Goal: Task Accomplishment & Management: Use online tool/utility

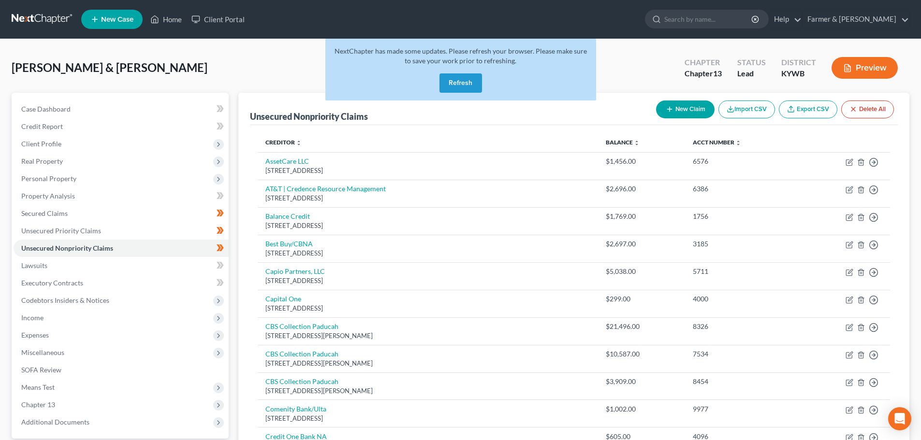
scroll to position [53, 0]
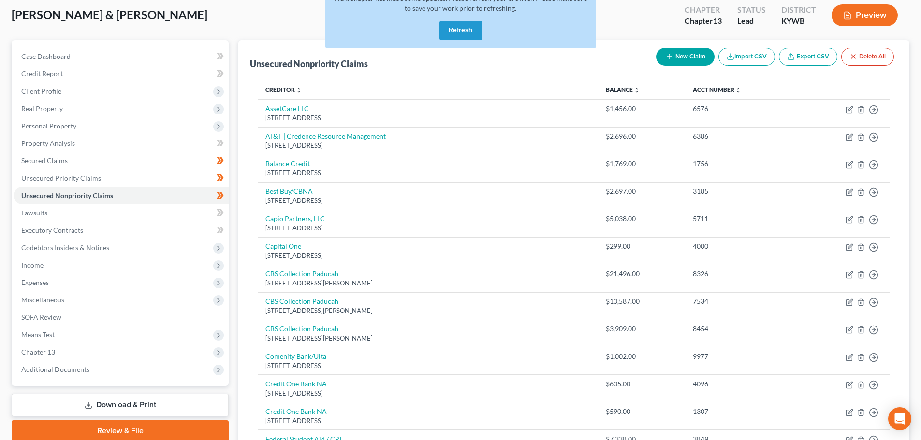
click at [448, 20] on div "NextChapter has made some updates. Please refresh your browser. Please make sur…" at bounding box center [460, 17] width 271 height 62
click at [450, 29] on button "Refresh" at bounding box center [461, 30] width 43 height 19
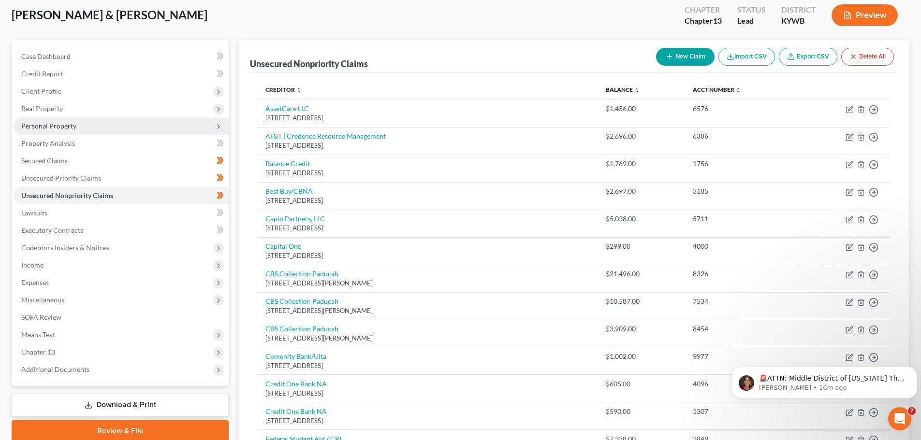
click at [43, 125] on span "Personal Property" at bounding box center [48, 126] width 55 height 8
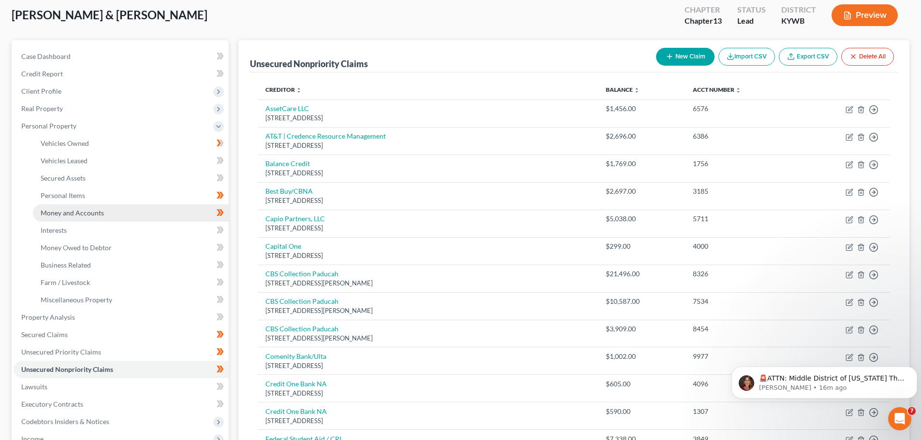
click at [74, 212] on span "Money and Accounts" at bounding box center [72, 213] width 63 height 8
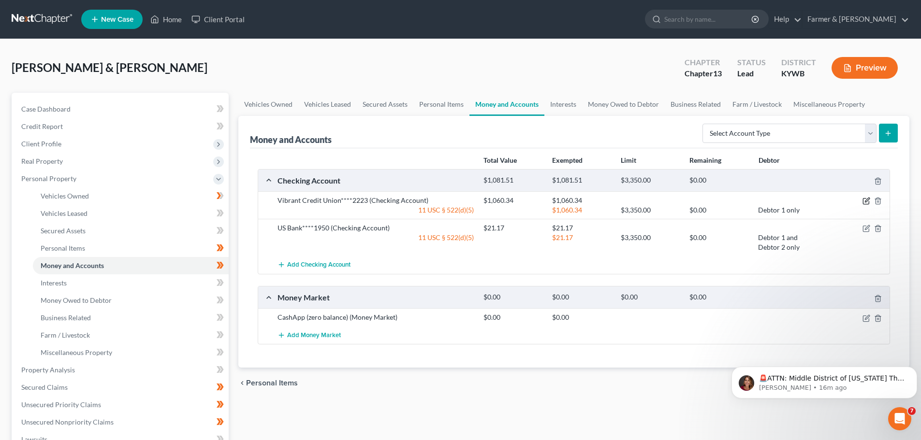
click at [865, 201] on icon "button" at bounding box center [867, 201] width 8 height 8
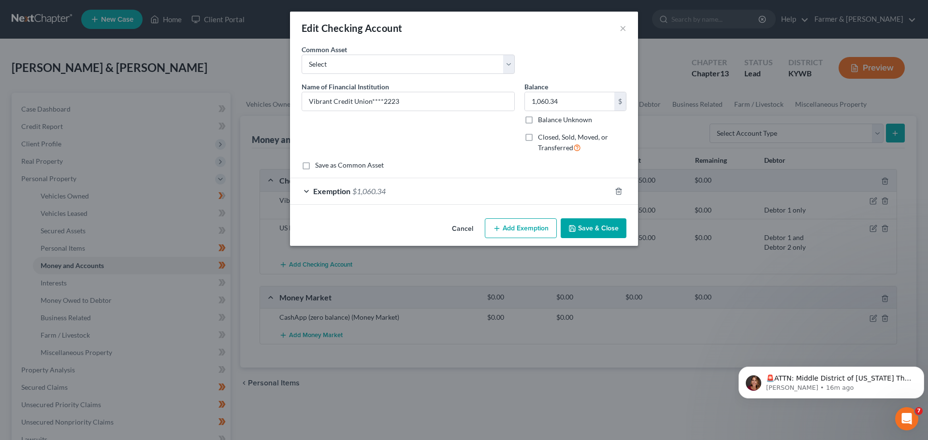
click at [346, 188] on span "Exemption" at bounding box center [331, 191] width 37 height 9
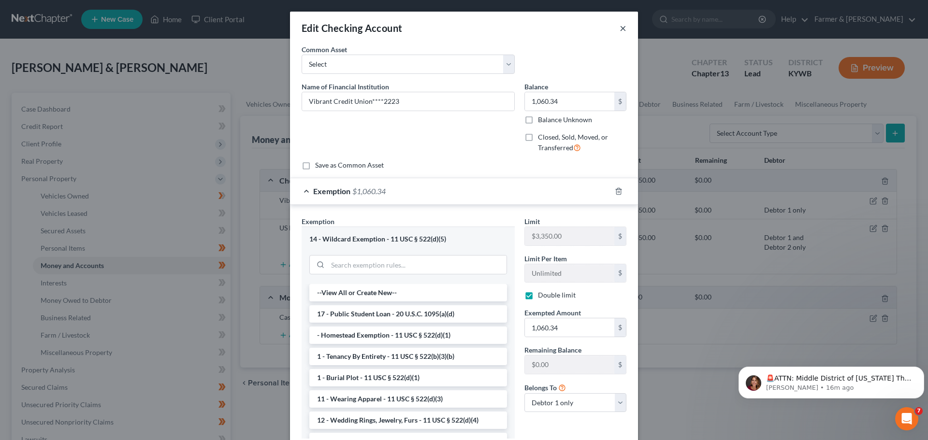
click at [621, 30] on button "×" at bounding box center [623, 28] width 7 height 12
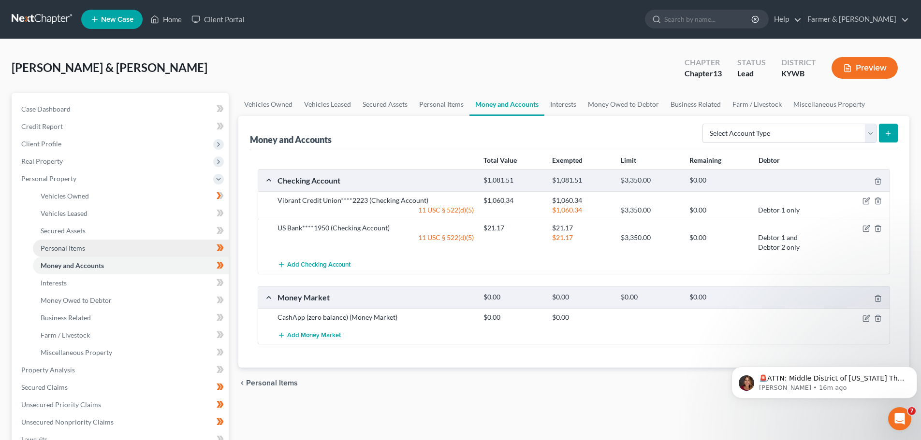
click at [61, 249] on span "Personal Items" at bounding box center [63, 248] width 44 height 8
